Goal: Transaction & Acquisition: Purchase product/service

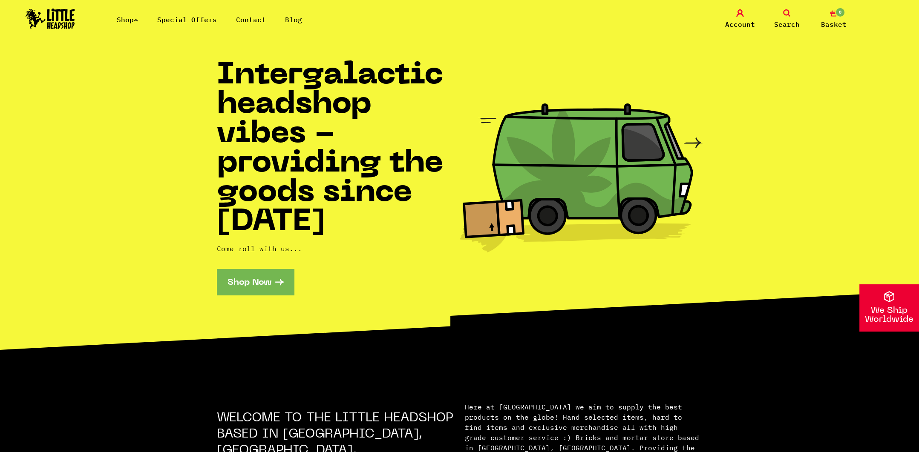
click at [229, 286] on link "Shop Now" at bounding box center [255, 282] width 77 height 26
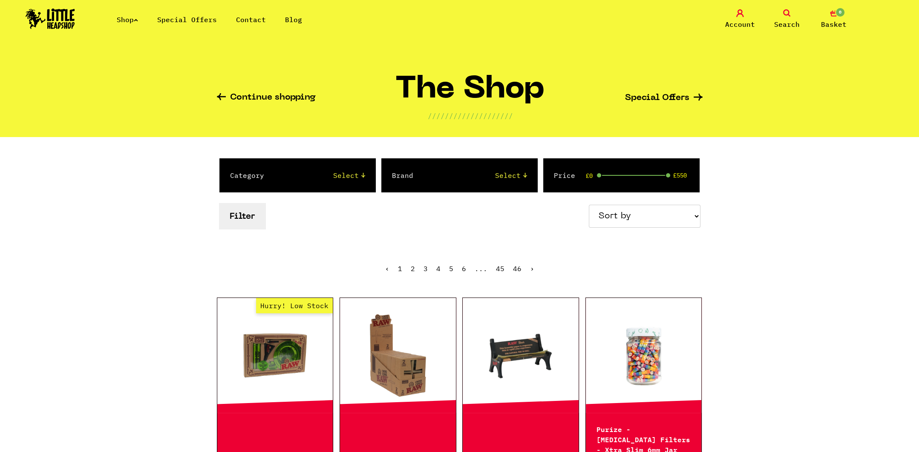
drag, startPoint x: 0, startPoint y: 0, endPoint x: 156, endPoint y: 267, distance: 309.4
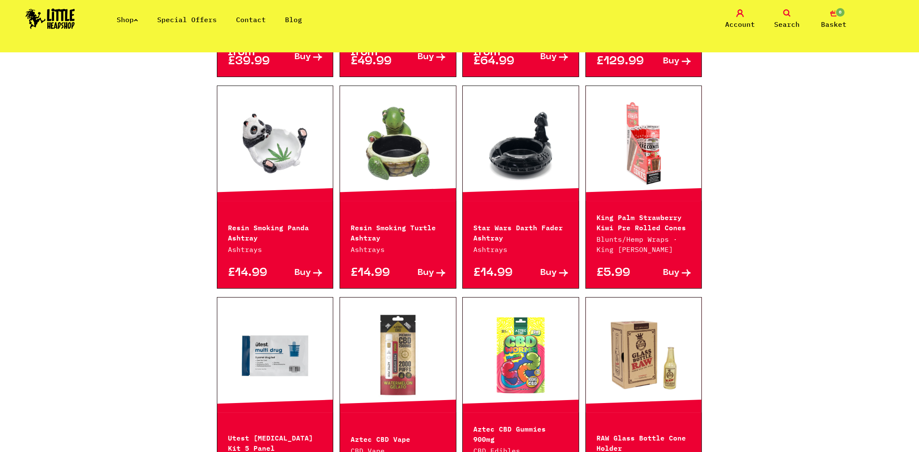
scroll to position [979, 0]
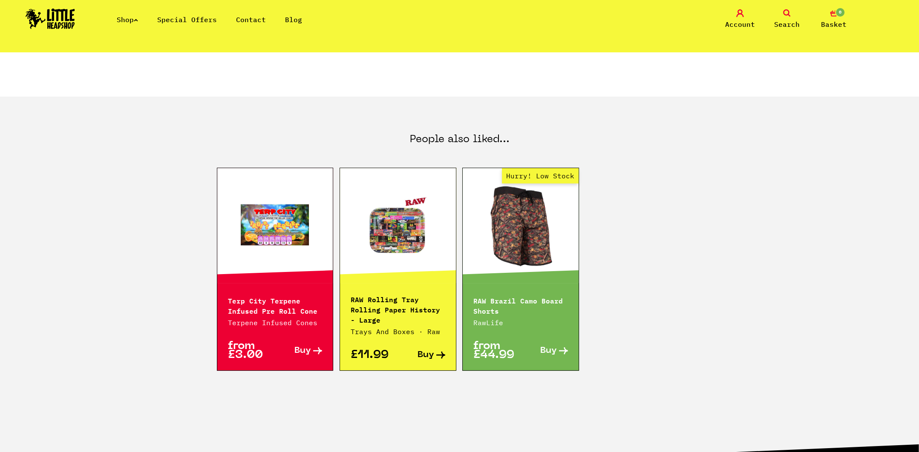
scroll to position [341, 0]
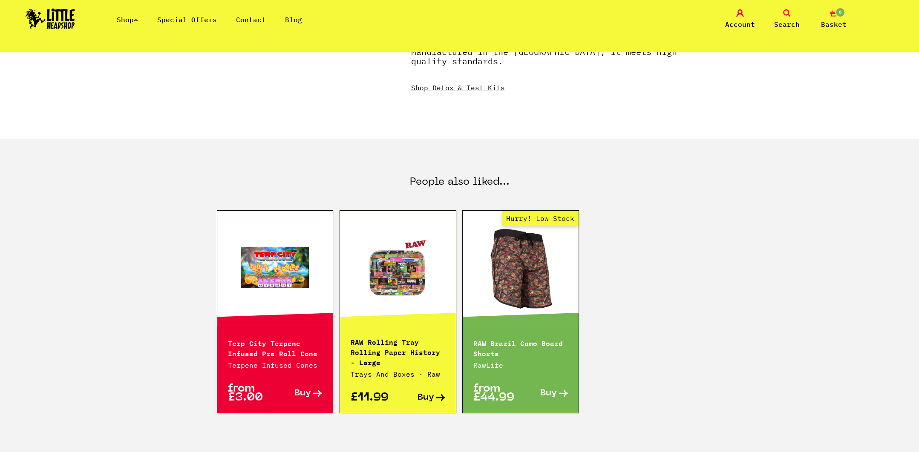
click at [133, 15] on link "Shop" at bounding box center [127, 19] width 21 height 9
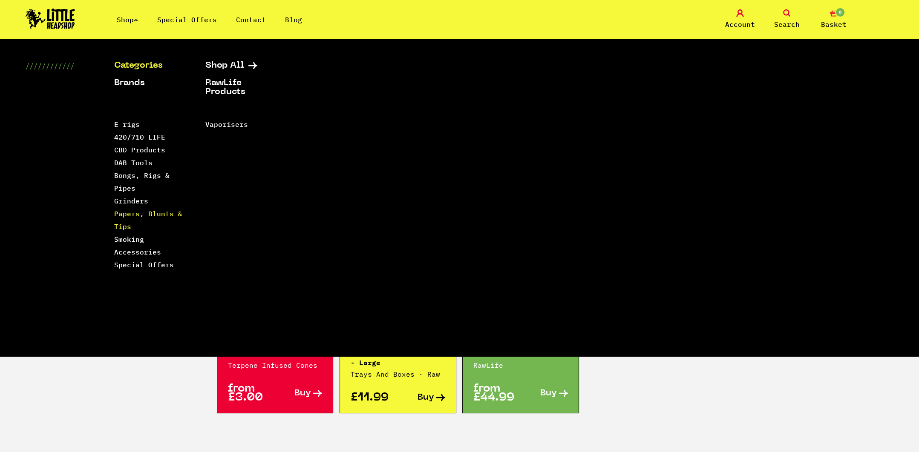
click at [164, 218] on link "Papers, Blunts & Tips" at bounding box center [148, 220] width 68 height 21
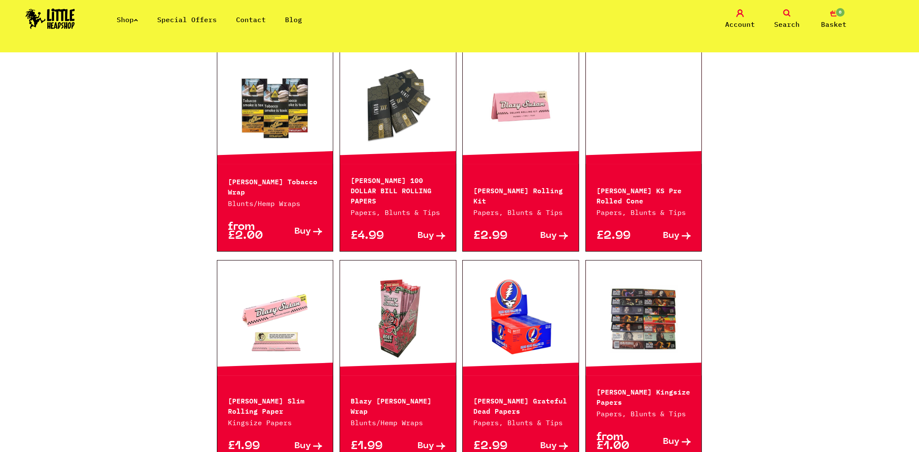
scroll to position [298, 0]
